Goal: Transaction & Acquisition: Subscribe to service/newsletter

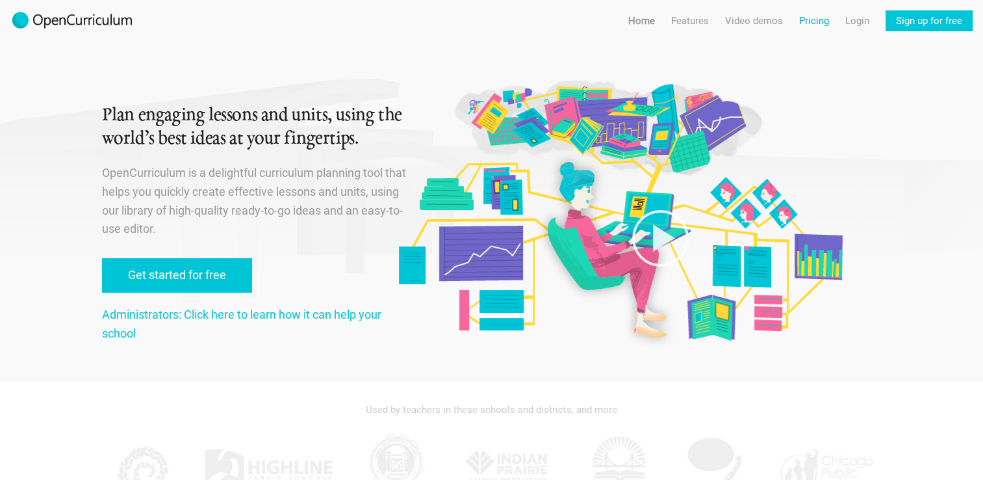
click at [809, 22] on link "Pricing" at bounding box center [814, 20] width 30 height 21
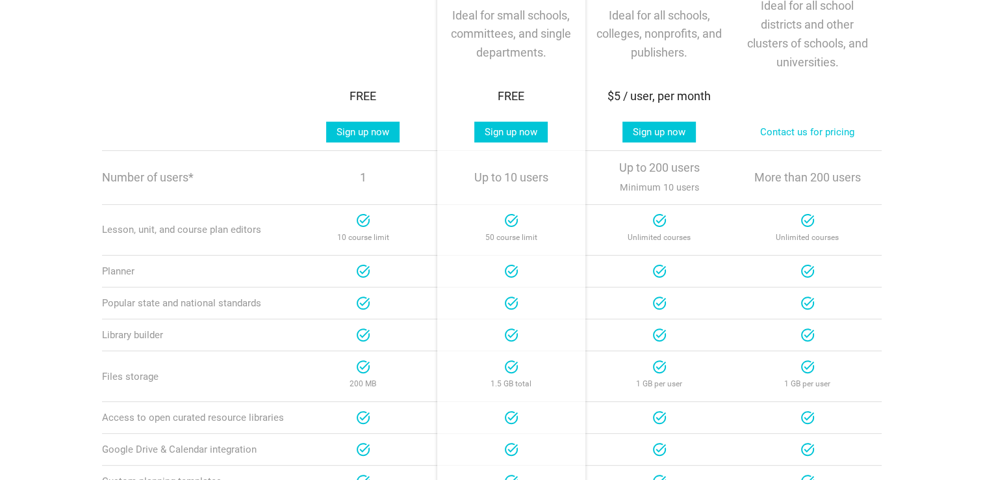
scroll to position [331, 0]
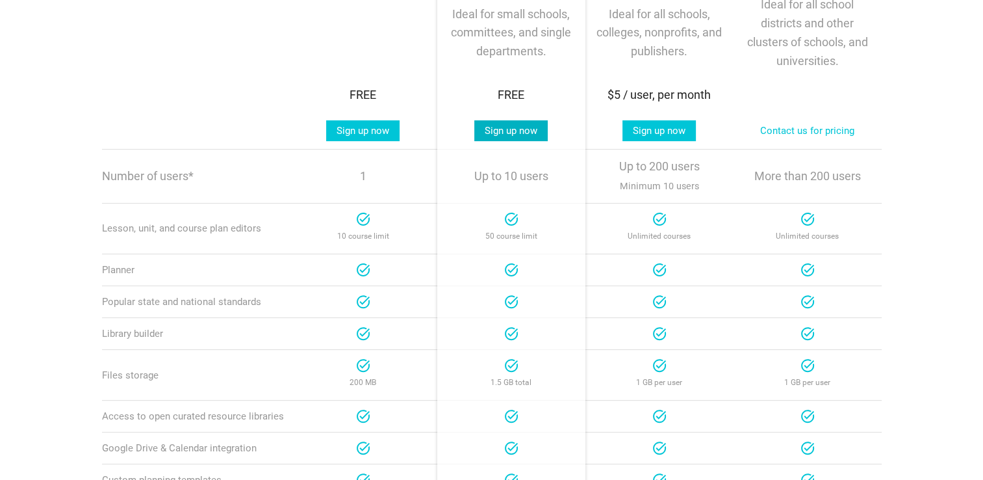
click at [513, 131] on link "Sign up now" at bounding box center [510, 130] width 73 height 21
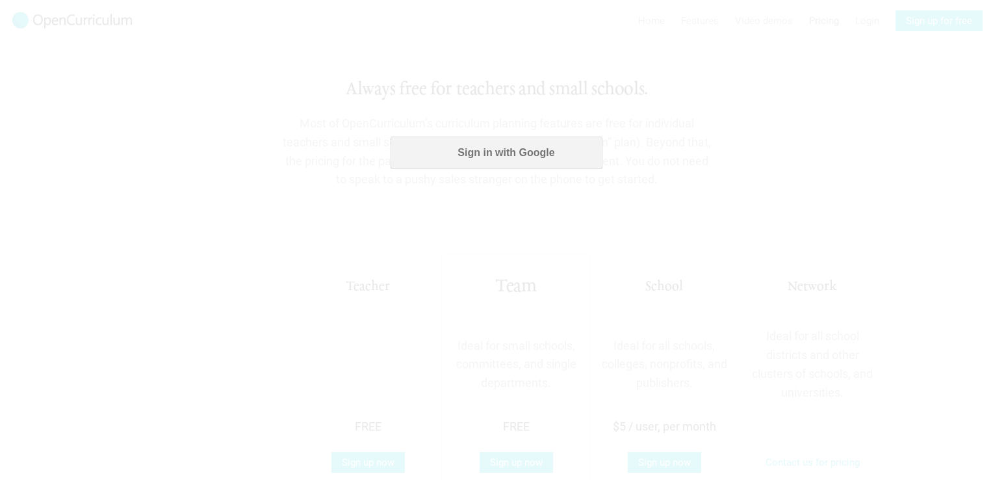
scroll to position [0, 0]
click at [465, 142] on button "Sign in with Google" at bounding box center [496, 152] width 211 height 32
click at [491, 460] on div at bounding box center [496, 240] width 993 height 480
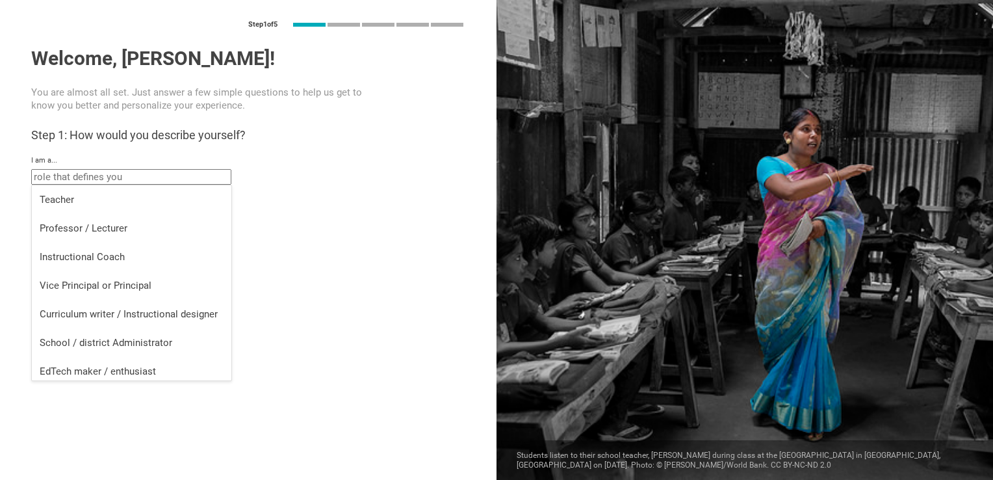
click at [184, 177] on input "text" at bounding box center [131, 177] width 200 height 16
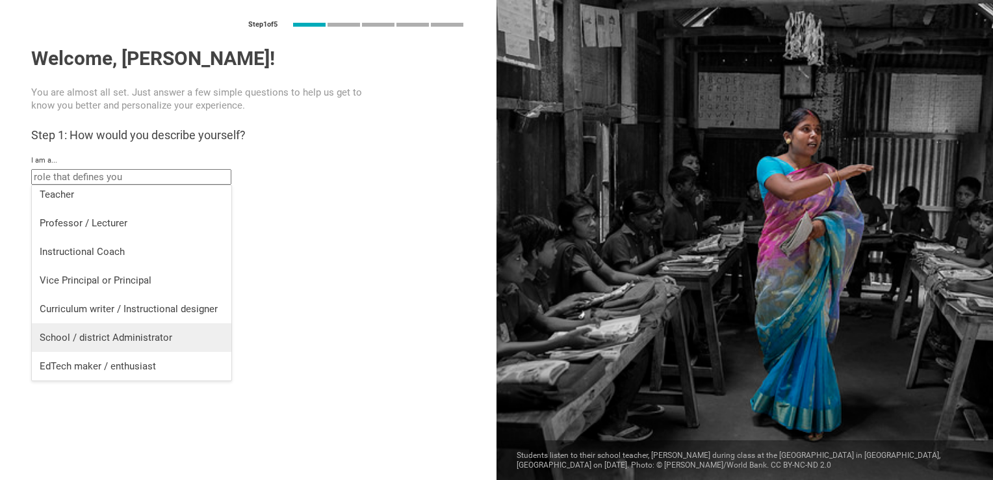
click at [168, 332] on div "School / district Administrator" at bounding box center [132, 337] width 184 height 13
type input "School / district Administrator"
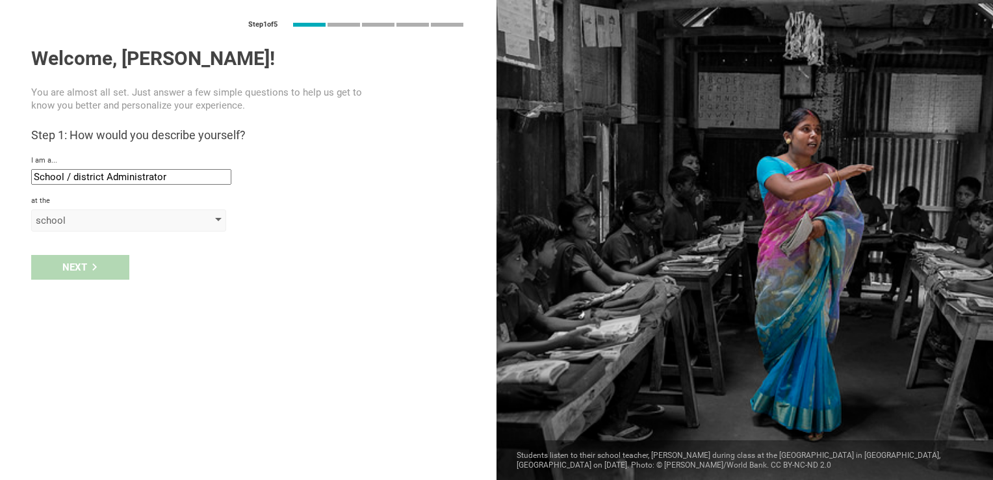
click at [45, 221] on div "school" at bounding box center [110, 220] width 149 height 13
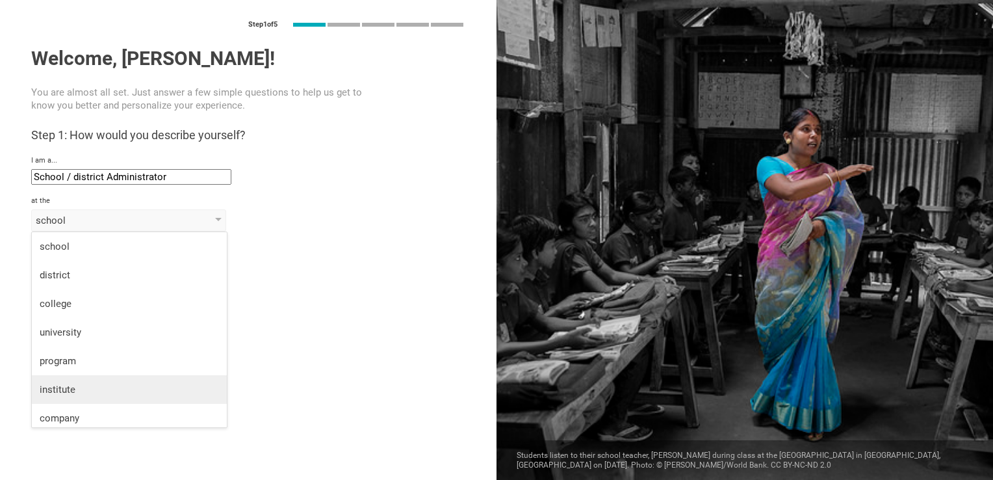
scroll to position [34, 0]
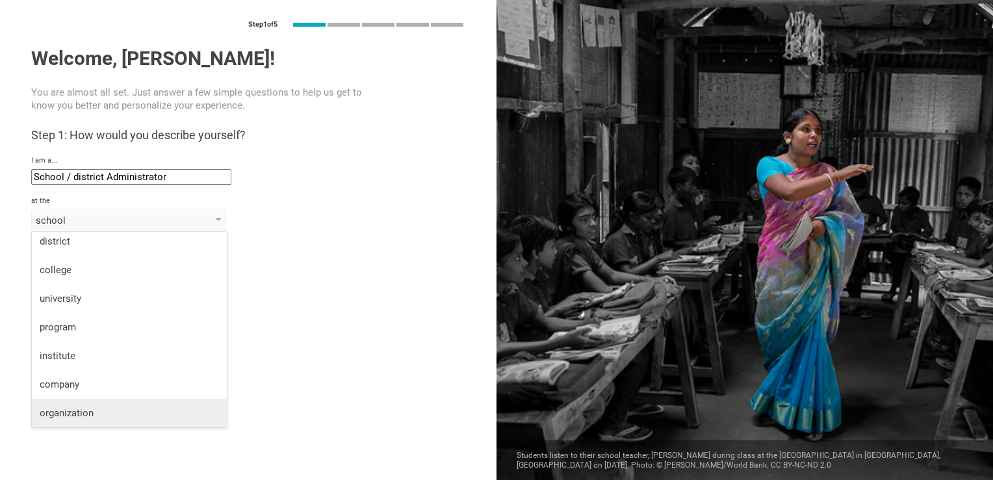
click at [97, 417] on div "organization" at bounding box center [129, 412] width 179 height 13
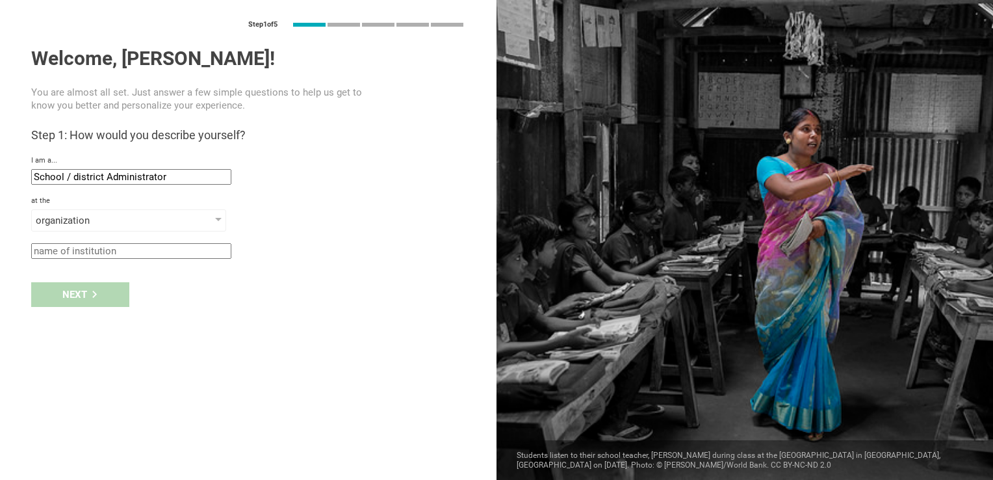
click at [80, 249] on input "text" at bounding box center [131, 251] width 200 height 16
click at [112, 255] on input "Ministry if" at bounding box center [131, 251] width 200 height 16
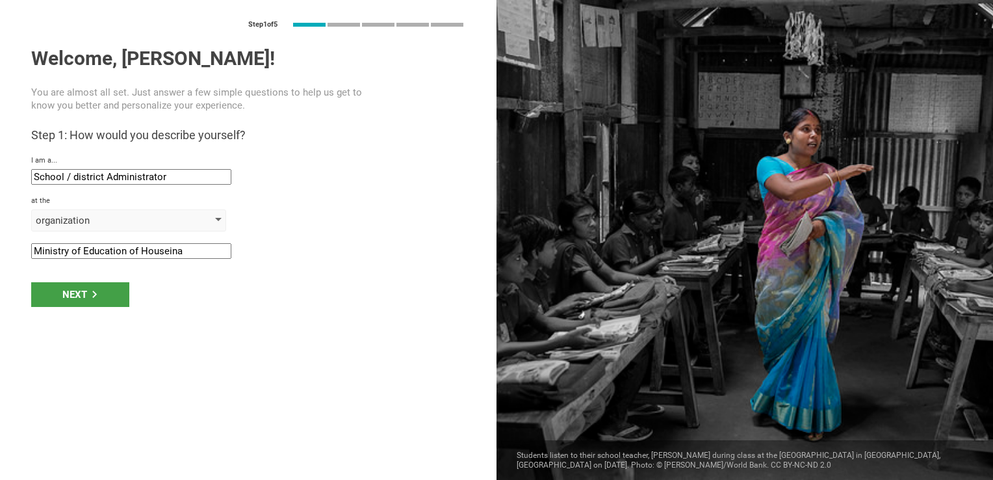
type input "Ministry of Education of Houseina"
click at [190, 223] on div "organization" at bounding box center [128, 220] width 195 height 22
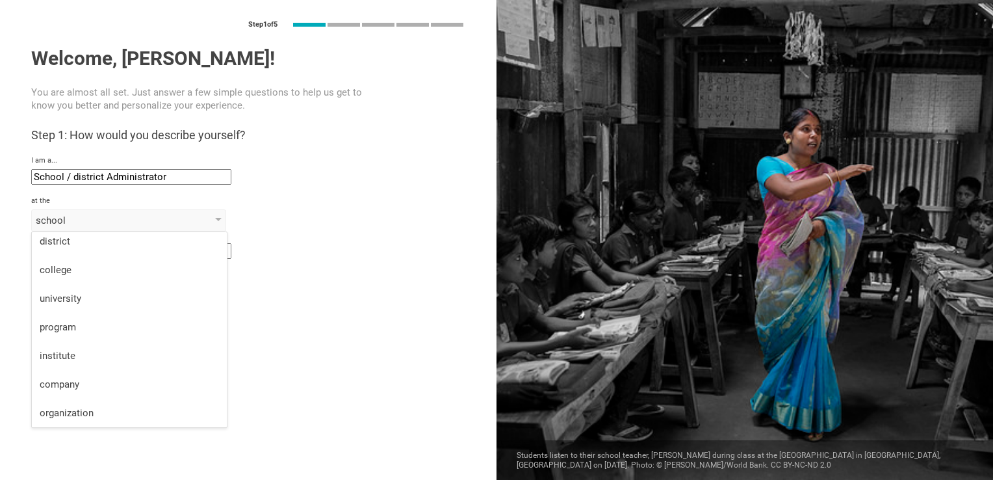
click at [322, 300] on div "Next" at bounding box center [248, 294] width 497 height 40
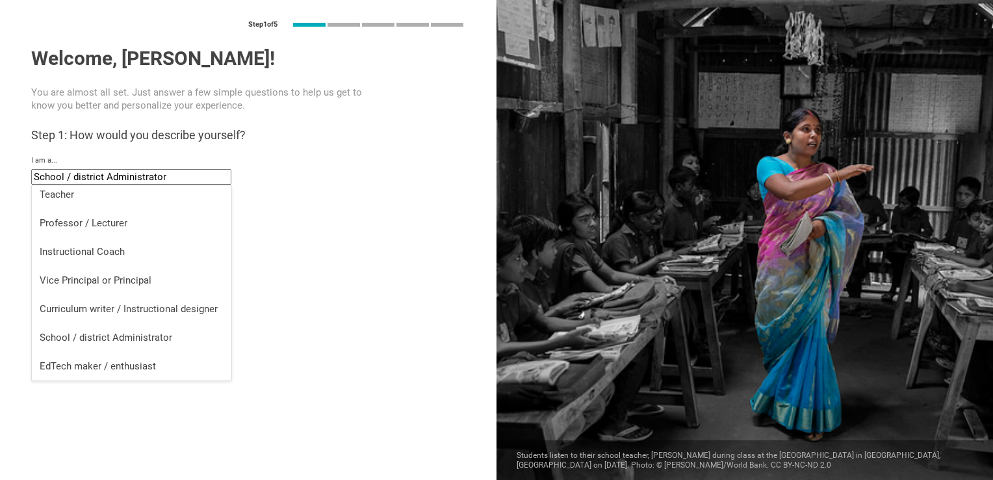
click at [174, 176] on input "School / district Administrator" at bounding box center [131, 177] width 200 height 16
click at [339, 195] on div "Welcome, Tom! You are almost all set. Just answer a few simple questions to hel…" at bounding box center [248, 153] width 434 height 212
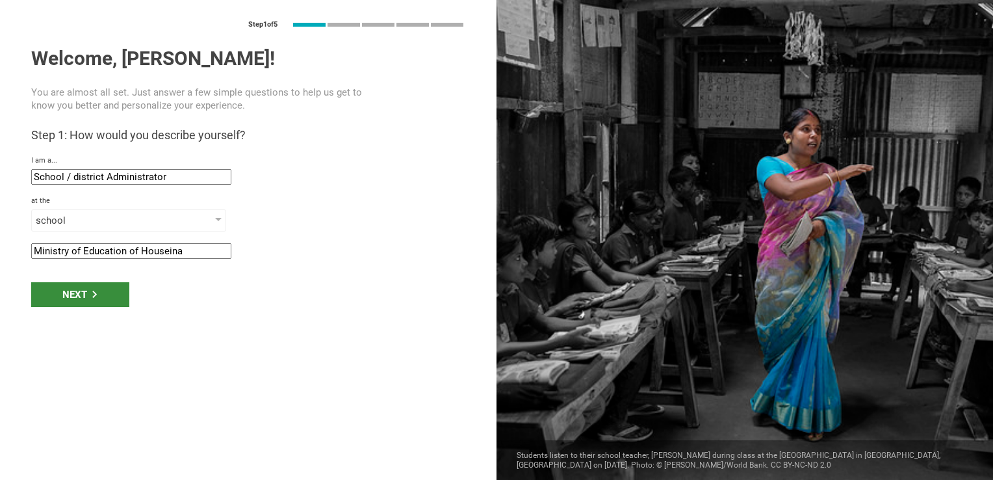
click at [75, 293] on div "Next" at bounding box center [80, 294] width 98 height 25
click at [99, 225] on div "school" at bounding box center [110, 220] width 149 height 13
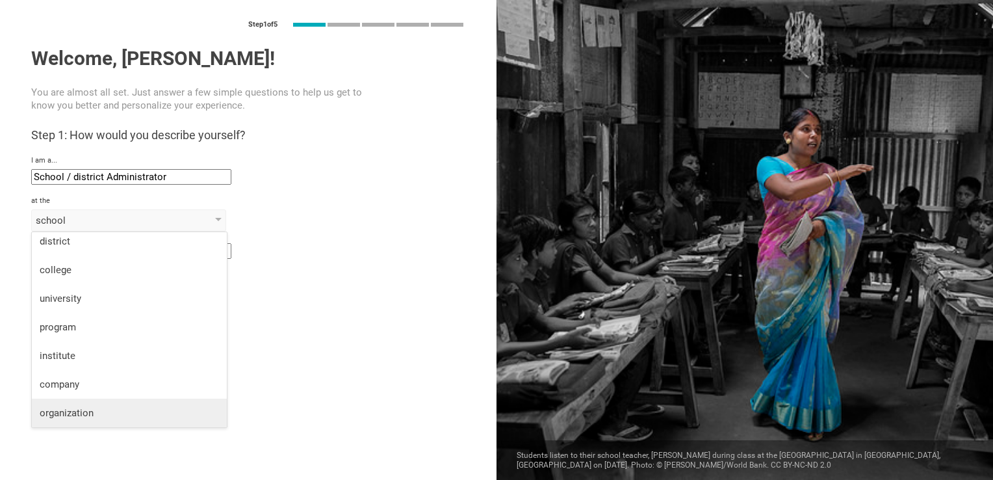
click at [86, 419] on div "organization" at bounding box center [129, 412] width 179 height 13
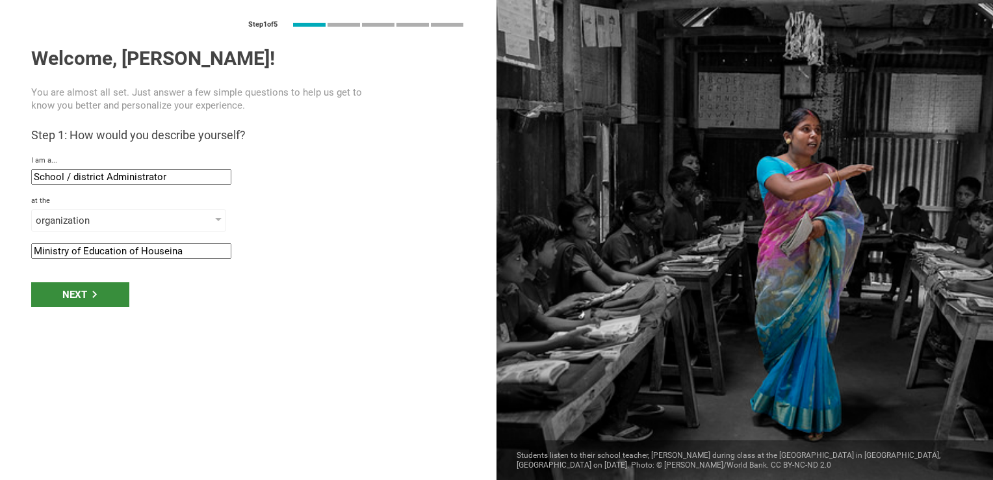
click at [68, 295] on div "Next" at bounding box center [80, 294] width 98 height 25
type input "Sikeston, Missouri"
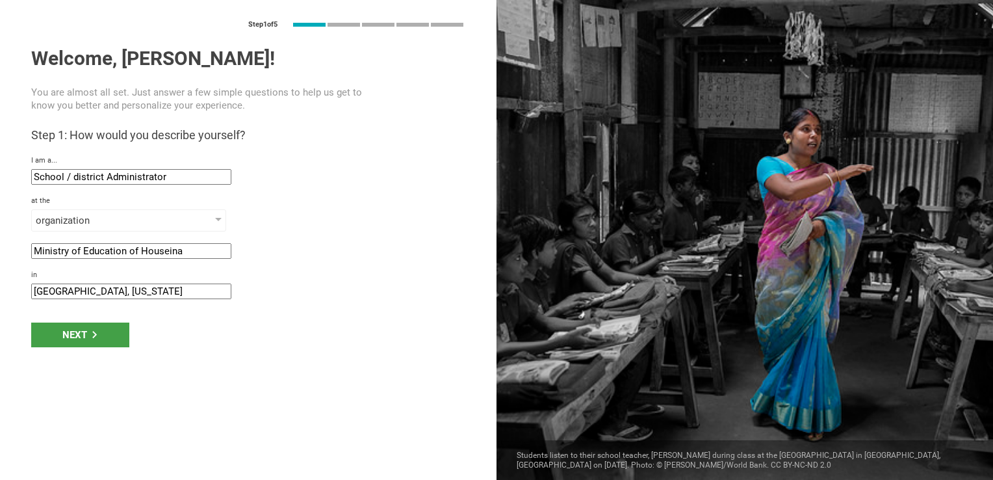
click at [88, 289] on input "Sikeston, Missouri" at bounding box center [131, 291] width 200 height 16
click at [91, 328] on div "Next" at bounding box center [80, 334] width 98 height 25
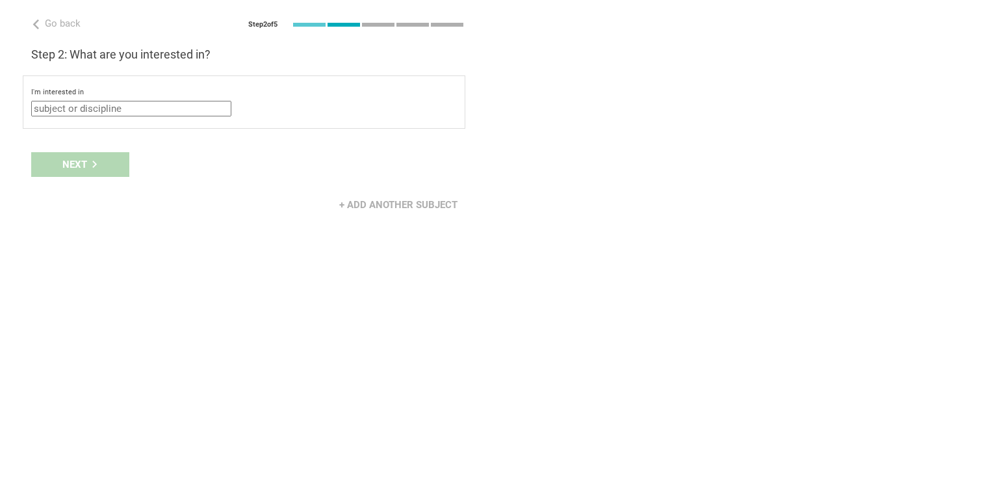
click at [74, 110] on input "text" at bounding box center [131, 109] width 200 height 16
click at [265, 240] on div "Go back Step 2 of 5 Welcome, Tom! You are almost all set. Just answer a few sim…" at bounding box center [248, 240] width 497 height 480
click at [88, 110] on input "text" at bounding box center [131, 109] width 200 height 16
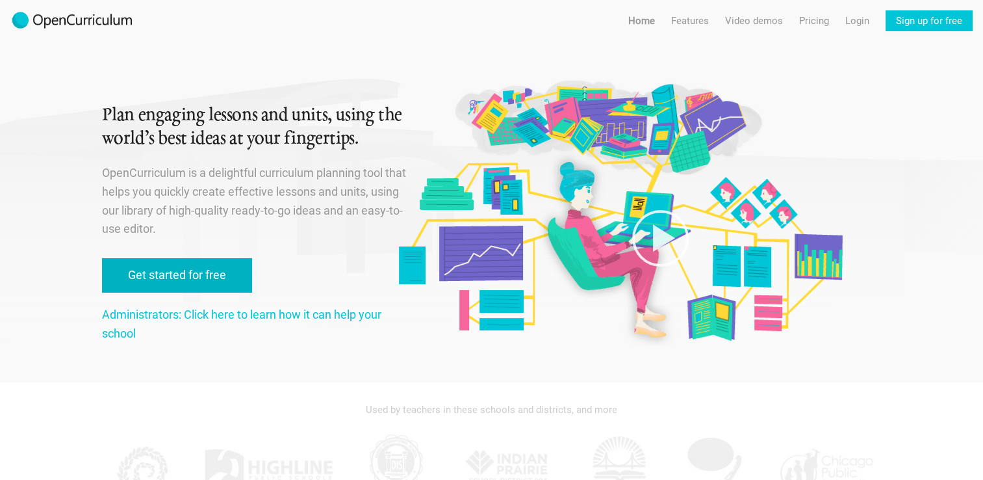
click at [200, 272] on link "Get started for free" at bounding box center [177, 275] width 150 height 34
